Goal: Task Accomplishment & Management: Use online tool/utility

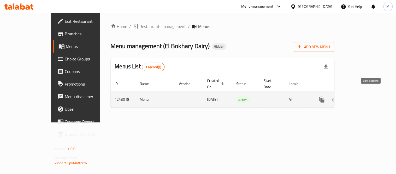
click at [362, 97] on icon "enhanced table" at bounding box center [359, 99] width 5 height 5
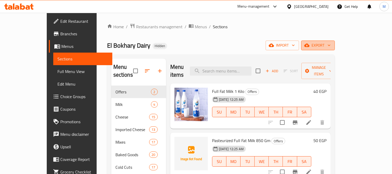
click at [331, 45] on span "export" at bounding box center [317, 45] width 25 height 7
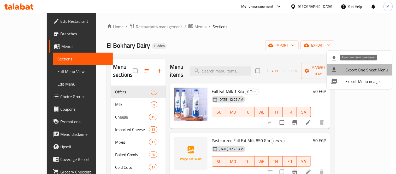
click at [378, 67] on span "Export One Sheet Menu" at bounding box center [367, 70] width 43 height 6
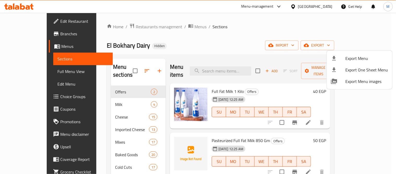
drag, startPoint x: 121, startPoint y: 49, endPoint x: 94, endPoint y: 48, distance: 26.4
click at [94, 48] on div at bounding box center [198, 87] width 396 height 174
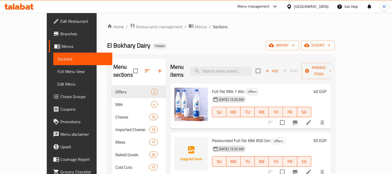
click at [107, 48] on span "El Bokhary Dairy" at bounding box center [128, 45] width 43 height 12
copy span "El Bokhary Dairy"
click at [145, 30] on span "Restaurants management" at bounding box center [159, 26] width 46 height 6
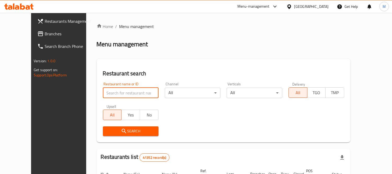
click at [137, 89] on input "search" at bounding box center [131, 92] width 56 height 10
paste input "El Bokhary Dairy"
type input "El Bokhary Dairy"
click button "Search" at bounding box center [131, 131] width 56 height 10
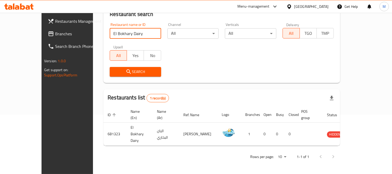
scroll to position [55, 0]
